Goal: Task Accomplishment & Management: Manage account settings

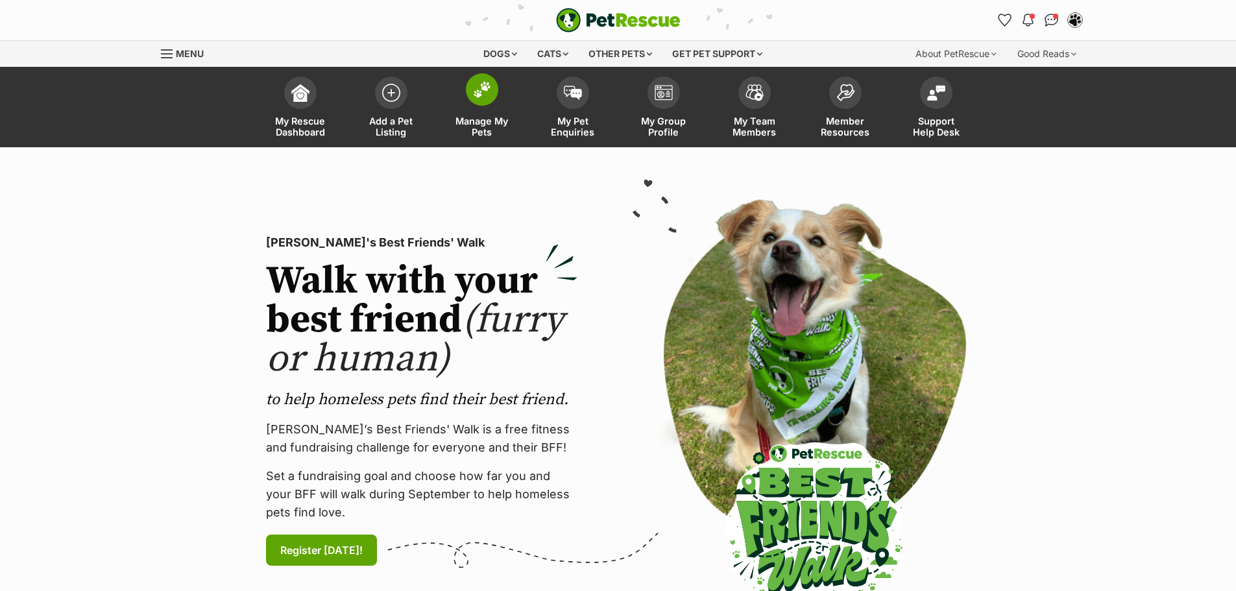
click at [479, 132] on span "Manage My Pets" at bounding box center [482, 126] width 58 height 22
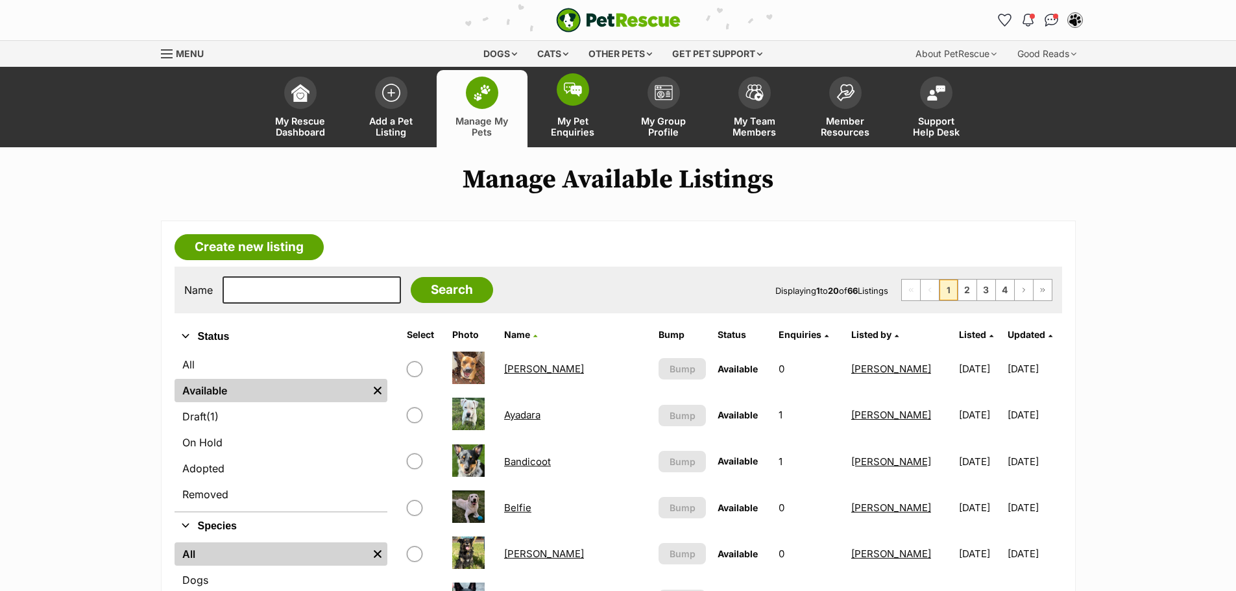
click at [573, 131] on span "My Pet Enquiries" at bounding box center [573, 126] width 58 height 22
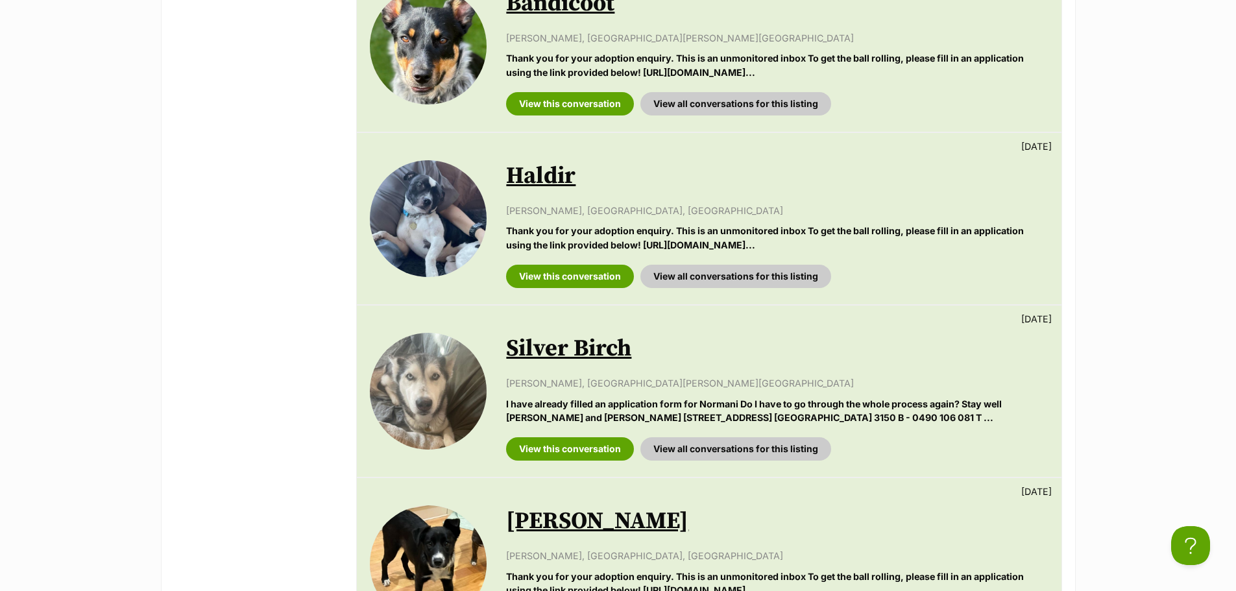
scroll to position [1686, 0]
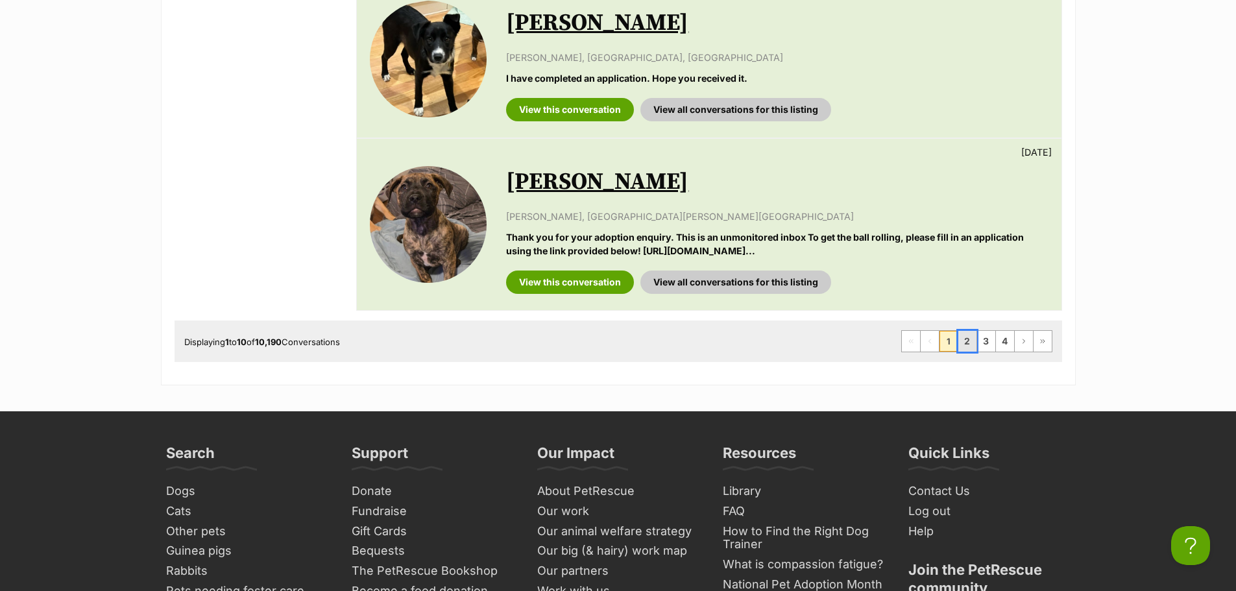
click at [964, 344] on link "2" at bounding box center [967, 341] width 18 height 21
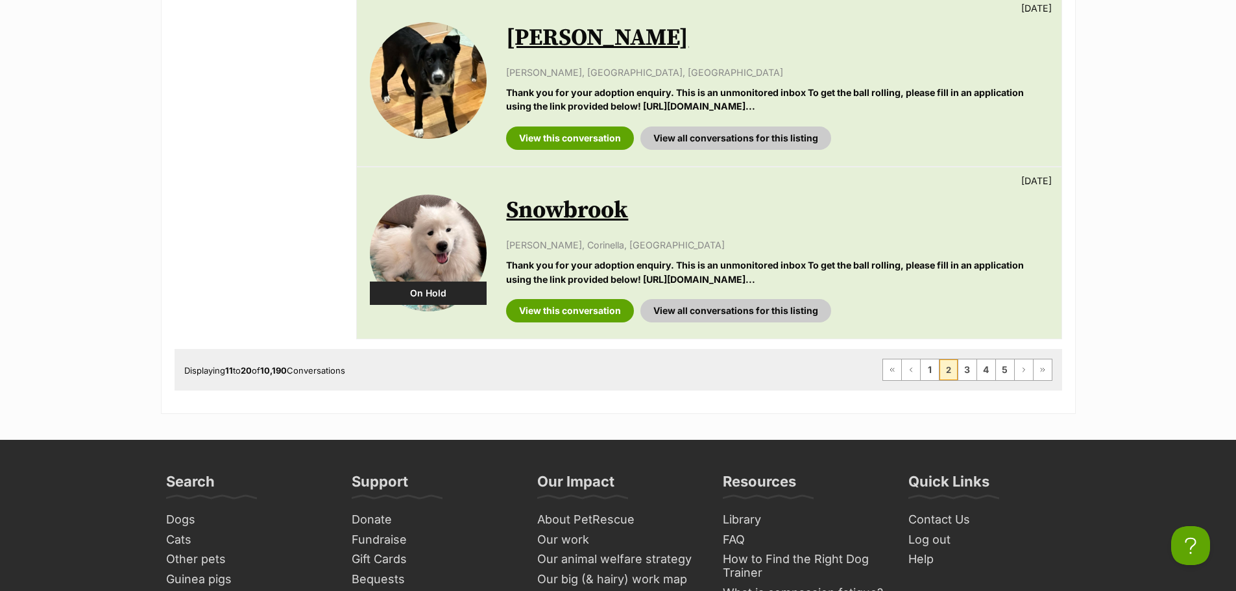
scroll to position [1654, 0]
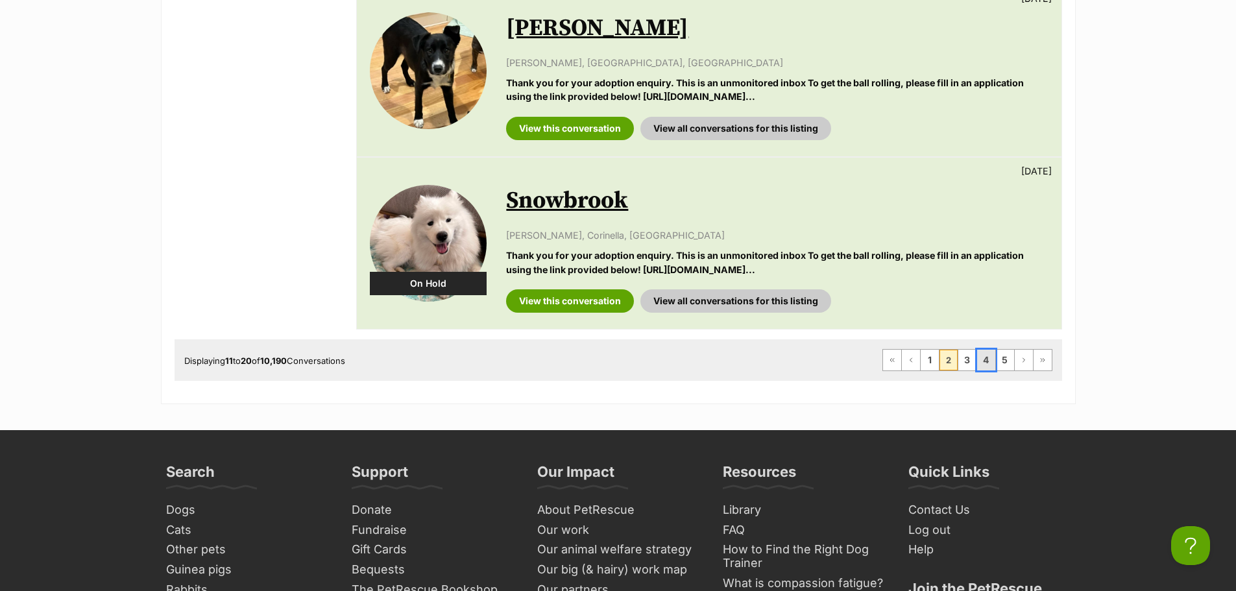
click at [987, 360] on link "4" at bounding box center [986, 360] width 18 height 21
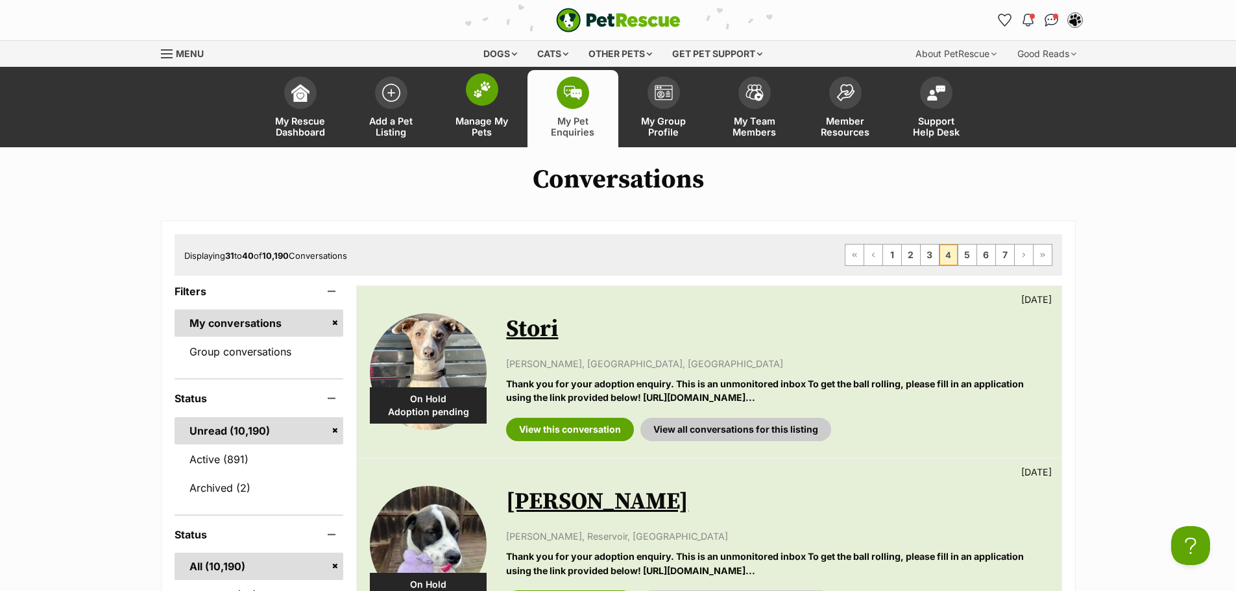
click at [482, 136] on span "Manage My Pets" at bounding box center [482, 126] width 58 height 22
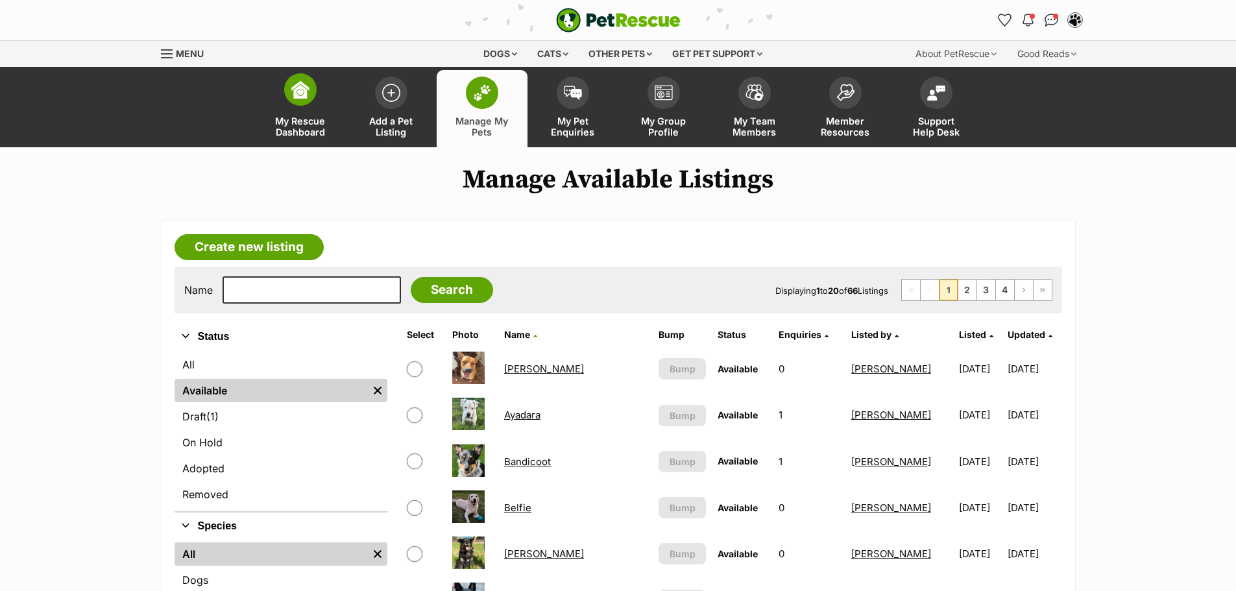
click at [318, 131] on span "My Rescue Dashboard" at bounding box center [300, 126] width 58 height 22
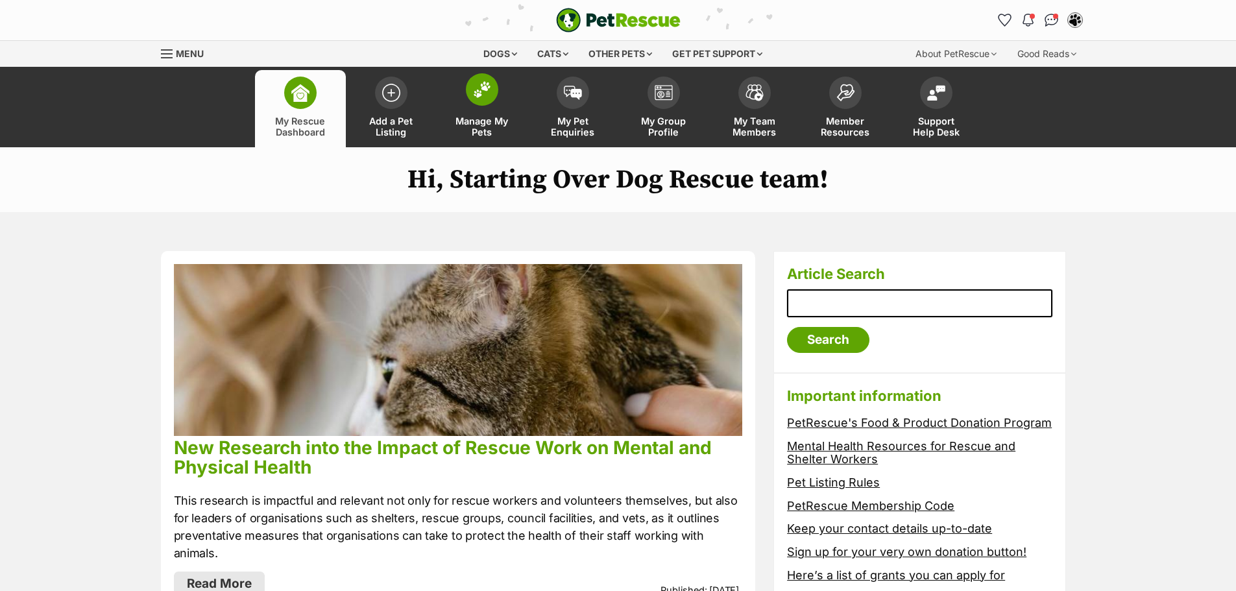
click at [481, 126] on span "Manage My Pets" at bounding box center [482, 126] width 58 height 22
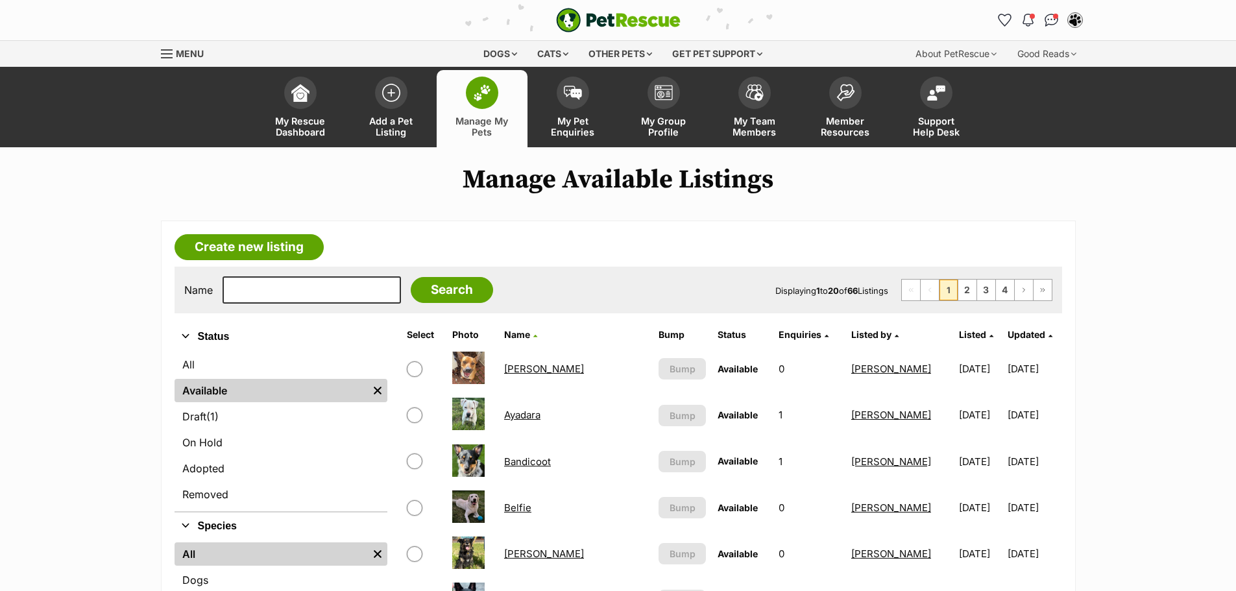
click at [387, 132] on span "Add a Pet Listing" at bounding box center [391, 126] width 58 height 22
click at [540, 372] on link "[PERSON_NAME]" at bounding box center [544, 369] width 80 height 12
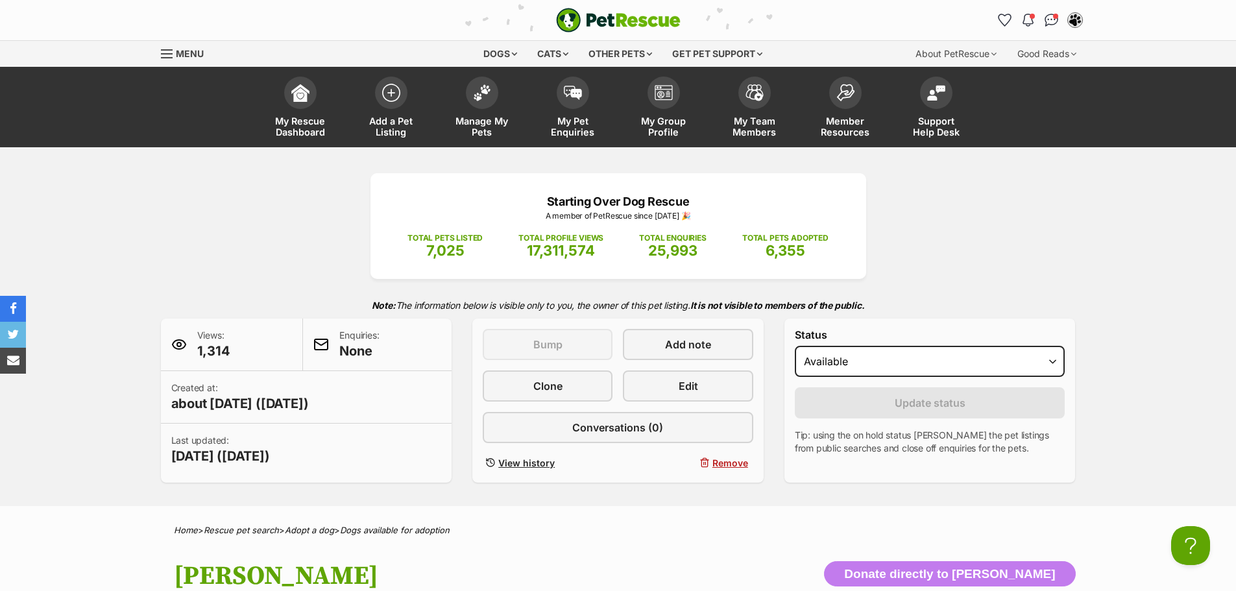
scroll to position [843, 0]
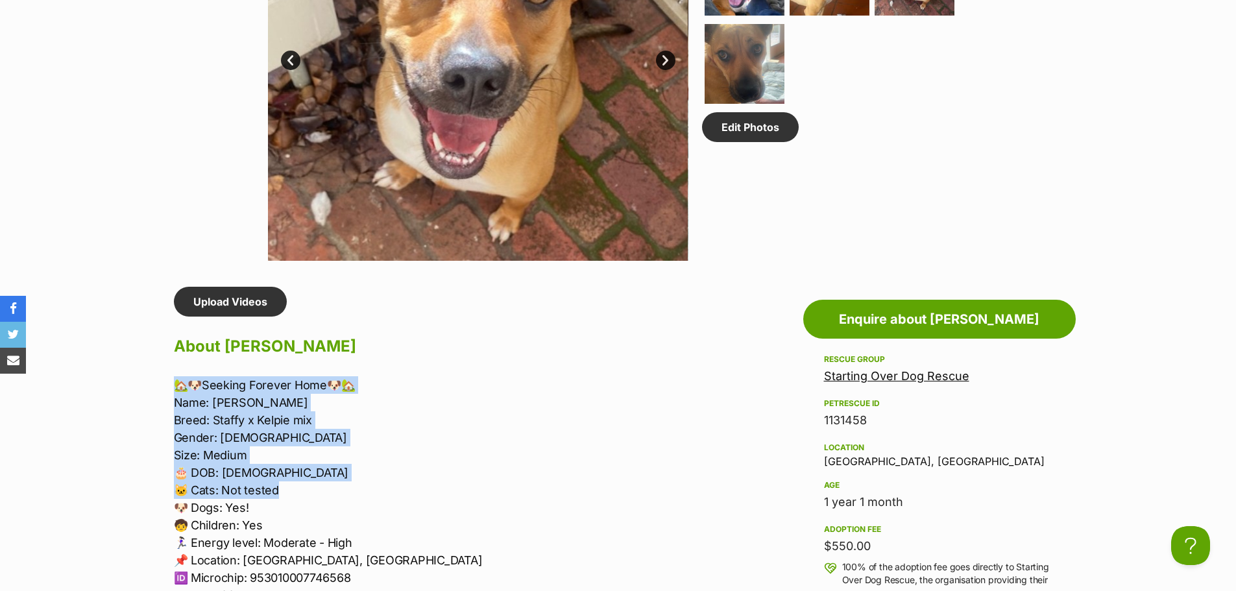
drag, startPoint x: 173, startPoint y: 384, endPoint x: 388, endPoint y: 496, distance: 242.5
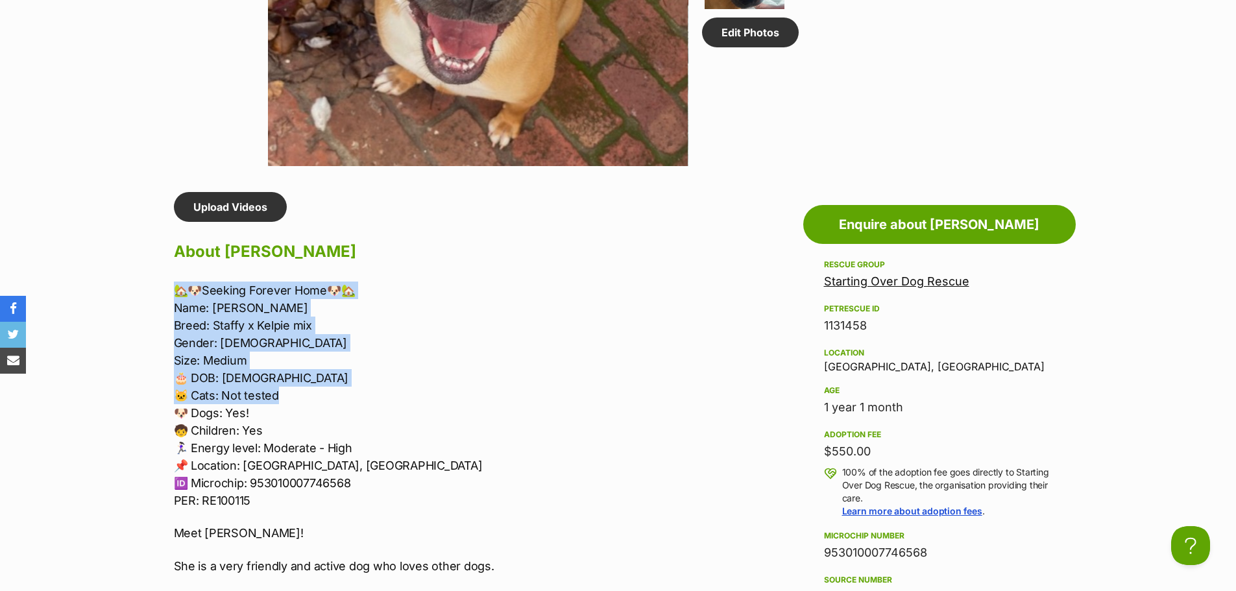
scroll to position [1029, 0]
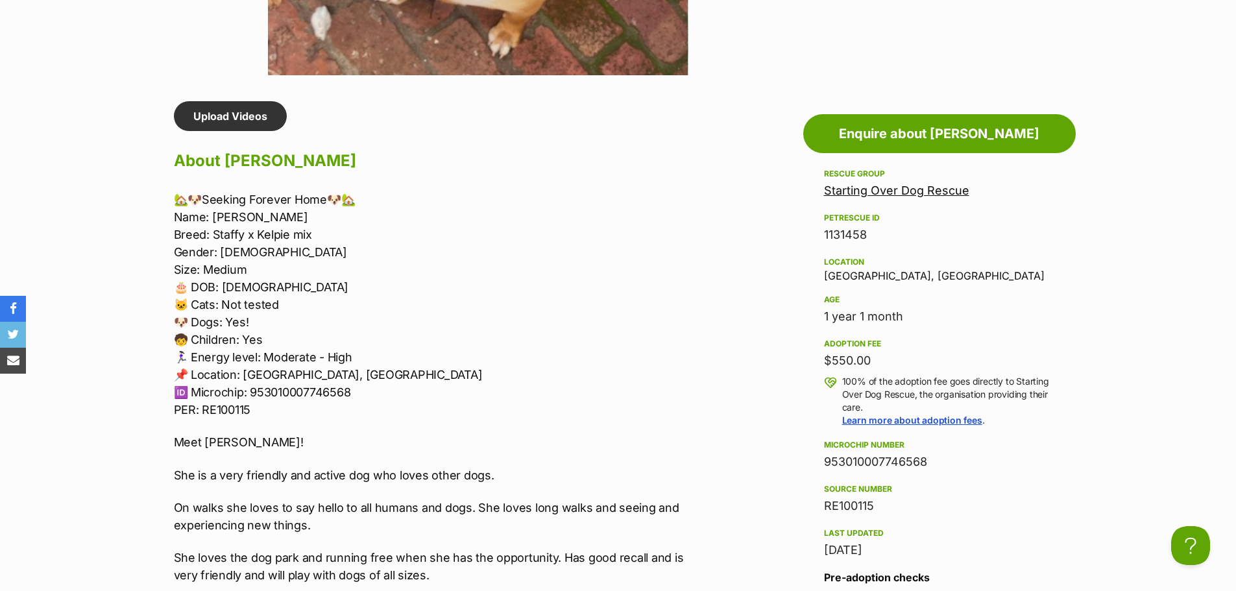
click at [289, 409] on p "🏡🐶Seeking Forever Home🐶🏡 Name: [PERSON_NAME]: Staffy x [PERSON_NAME] mix Gender…" at bounding box center [442, 305] width 536 height 228
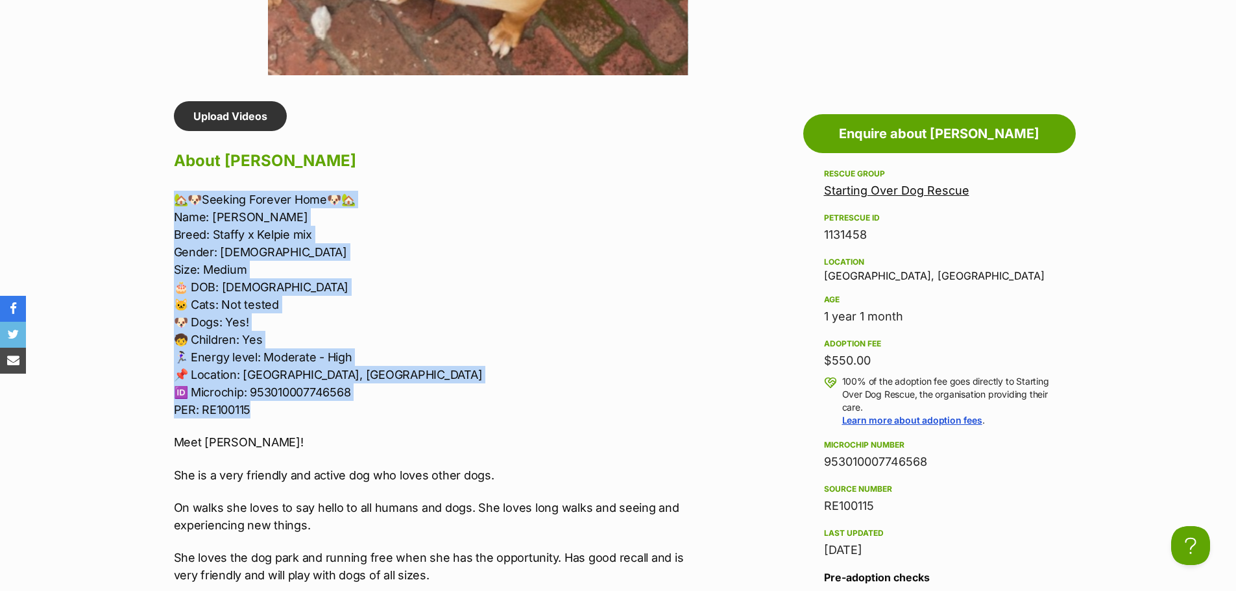
drag, startPoint x: 243, startPoint y: 400, endPoint x: 173, endPoint y: 198, distance: 213.3
click at [174, 198] on p "🏡🐶Seeking Forever Home🐶🏡 Name: [PERSON_NAME]: Staffy x [PERSON_NAME] mix Gender…" at bounding box center [442, 305] width 536 height 228
copy p "🏡🐶Seeking Forever Home🐶🏡 Name: [PERSON_NAME]: Staffy x [PERSON_NAME] mix Gender…"
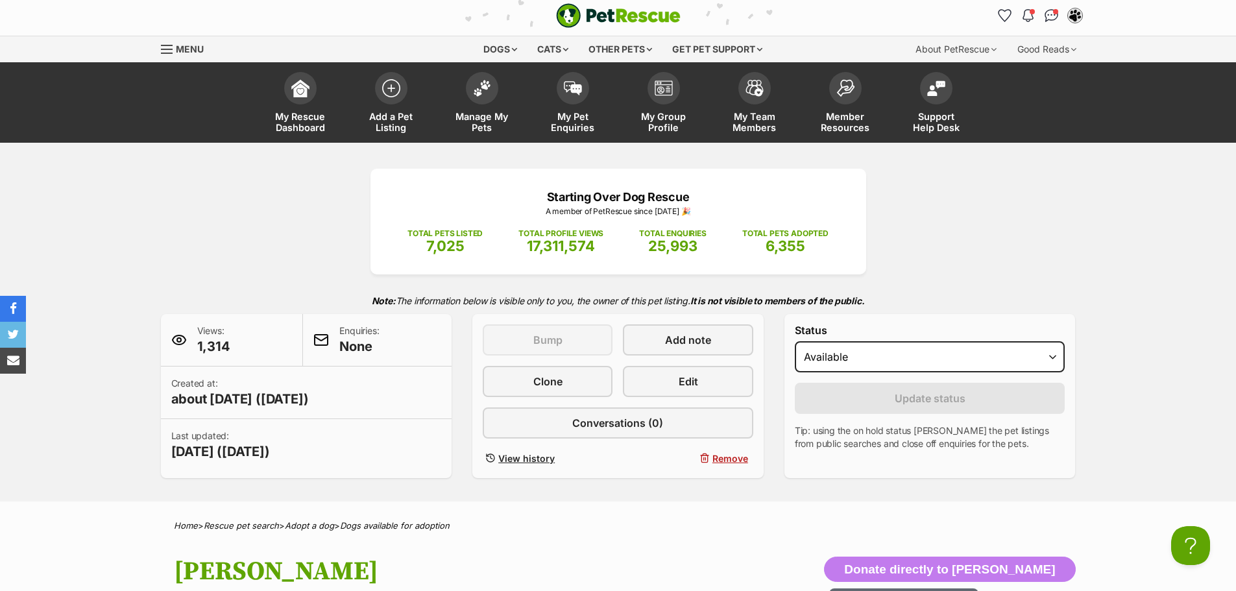
scroll to position [0, 0]
